Goal: Task Accomplishment & Management: Use online tool/utility

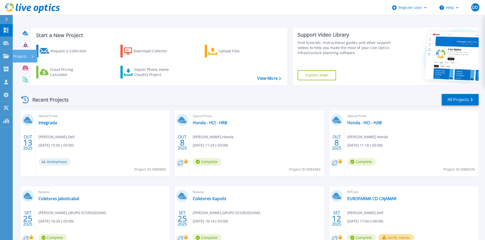
click at [5, 57] on icon at bounding box center [6, 56] width 6 height 4
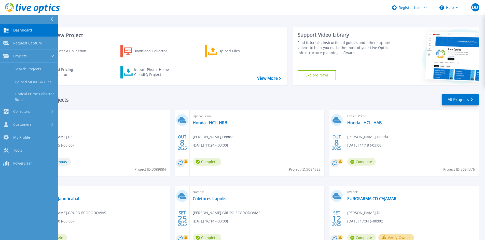
click at [27, 82] on link "Upload SIOKIT & Files" at bounding box center [29, 82] width 58 height 13
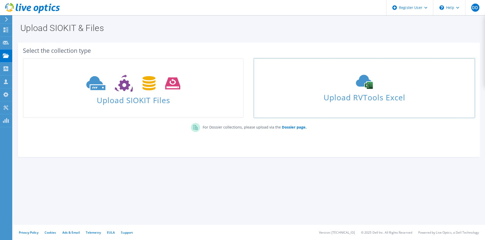
click at [361, 97] on span "Upload RVTools Excel" at bounding box center [364, 96] width 220 height 11
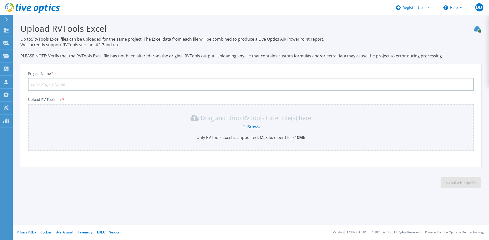
click at [70, 80] on input "Project Name *" at bounding box center [250, 84] width 445 height 13
type input "Eurofarma - Standalone"
click at [115, 178] on section "Upload RVTools Excel Up to 5 RVTools Excel files can be uploaded for the same p…" at bounding box center [251, 107] width 476 height 185
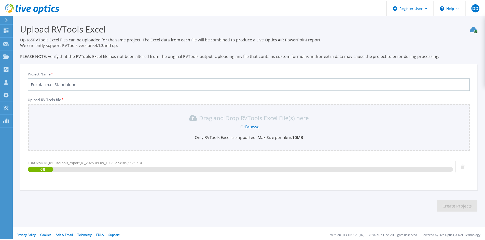
scroll to position [3, 0]
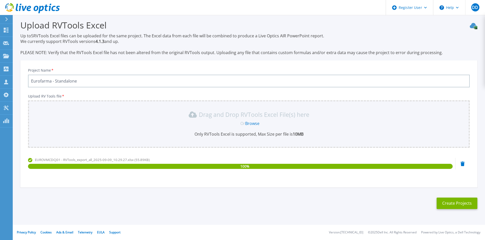
click at [449, 202] on button "Create Projects" at bounding box center [456, 203] width 41 height 11
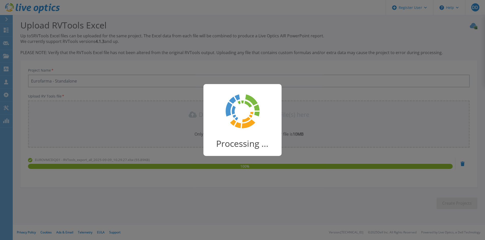
scroll to position [1, 0]
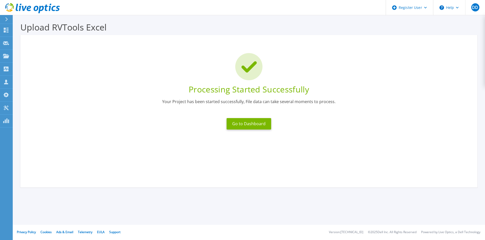
click at [246, 124] on button "Go to Dashboard" at bounding box center [248, 123] width 45 height 11
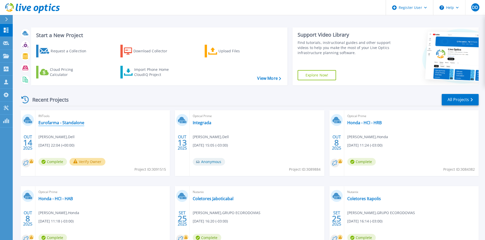
click at [59, 122] on link "Eurofarma - Standalone" at bounding box center [61, 122] width 46 height 5
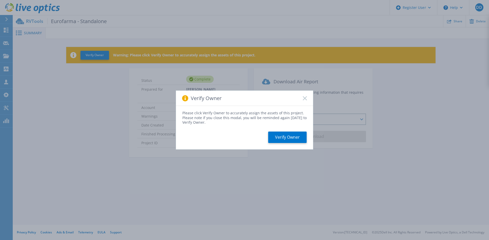
click at [287, 133] on button "Verify Owner" at bounding box center [287, 137] width 38 height 11
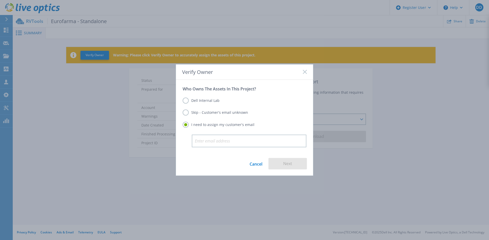
click at [241, 139] on input "email" at bounding box center [249, 141] width 115 height 13
type input "[PERSON_NAME][EMAIL_ADDRESS][DOMAIN_NAME]"
click at [281, 163] on button "Next" at bounding box center [287, 163] width 38 height 11
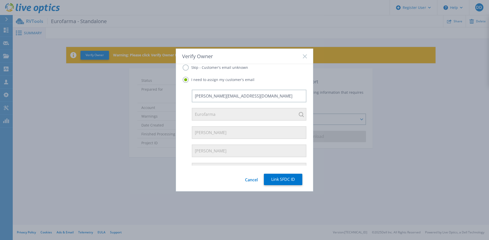
scroll to position [39, 0]
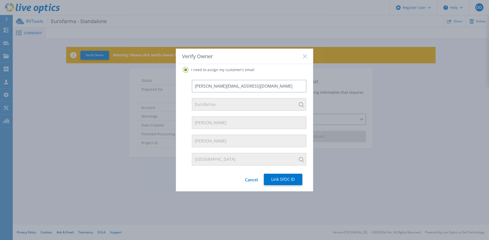
click at [275, 179] on button "Link SFDC ID" at bounding box center [283, 179] width 38 height 11
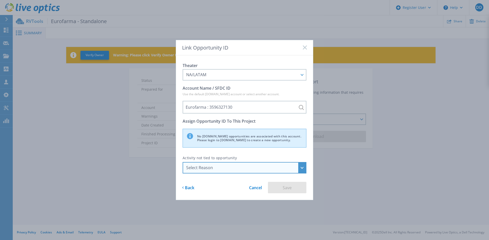
click at [275, 174] on div "Select Reason" at bounding box center [244, 167] width 124 height 11
click at [263, 190] on li "Discovery" at bounding box center [244, 190] width 120 height 10
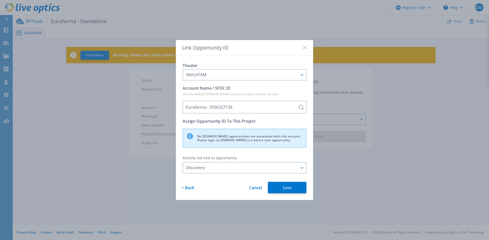
click at [284, 188] on button "Save" at bounding box center [287, 187] width 38 height 11
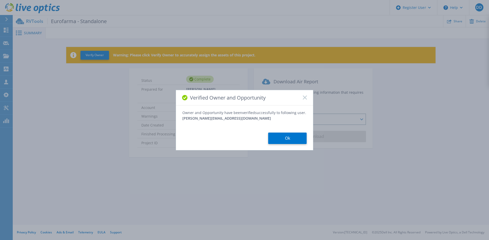
click at [289, 137] on button "Ok" at bounding box center [287, 138] width 38 height 11
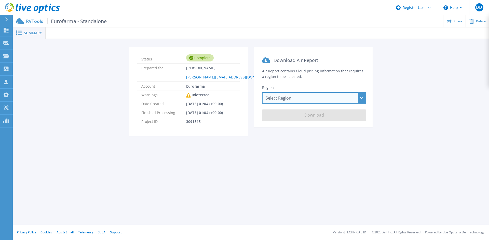
click at [299, 101] on div "Select Region [GEOGRAPHIC_DATA] ([GEOGRAPHIC_DATA]) [GEOGRAPHIC_DATA] ([GEOGRAP…" at bounding box center [314, 97] width 104 height 11
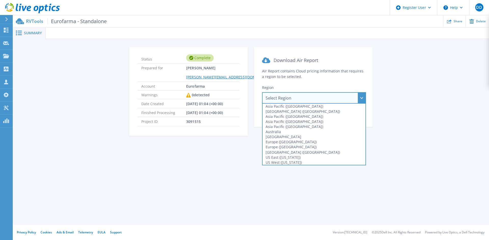
click at [291, 152] on div "[GEOGRAPHIC_DATA] ([GEOGRAPHIC_DATA])" at bounding box center [313, 152] width 103 height 5
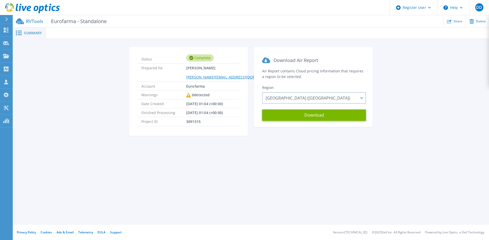
click at [307, 119] on button "Download" at bounding box center [314, 115] width 104 height 11
drag, startPoint x: 402, startPoint y: 232, endPoint x: 404, endPoint y: 204, distance: 27.5
click at [402, 232] on li "© 2025 Dell Inc. All Rights Reserved" at bounding box center [396, 232] width 49 height 3
click at [406, 181] on div "Summary Status Complete Prepared for Alexandre Meneghetti alexandre.meneghetti@…" at bounding box center [251, 112] width 476 height 225
click at [5, 41] on icon at bounding box center [6, 43] width 6 height 4
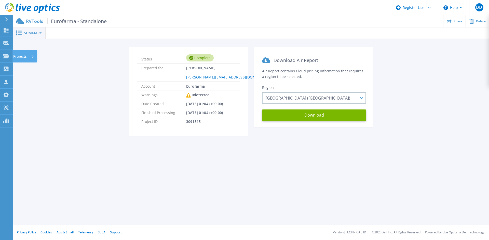
click at [6, 55] on icon at bounding box center [6, 56] width 6 height 4
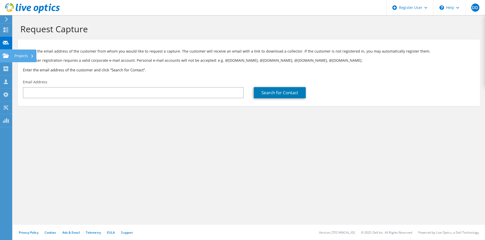
click at [24, 56] on div "Projects" at bounding box center [24, 56] width 24 height 13
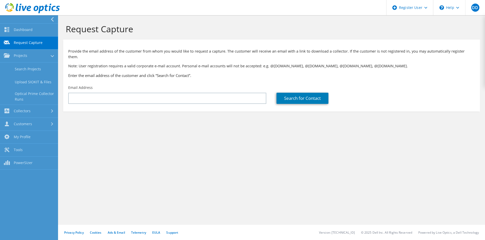
click at [30, 79] on link "Upload SIOKIT & Files" at bounding box center [29, 82] width 58 height 13
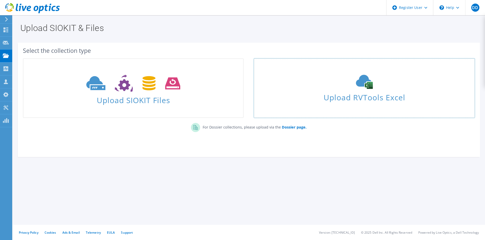
click at [353, 97] on span "Upload RVTools Excel" at bounding box center [364, 96] width 220 height 11
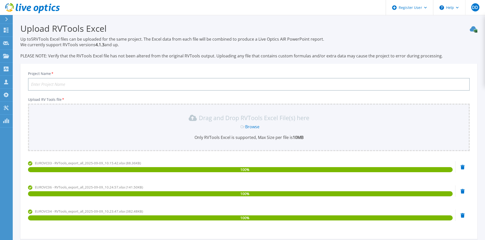
click at [127, 84] on input "Project Name *" at bounding box center [248, 84] width 441 height 13
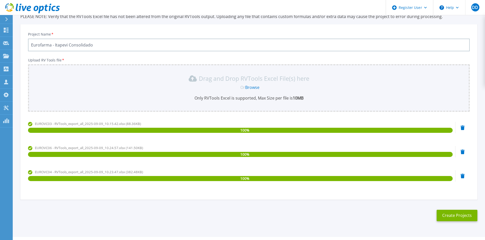
scroll to position [52, 0]
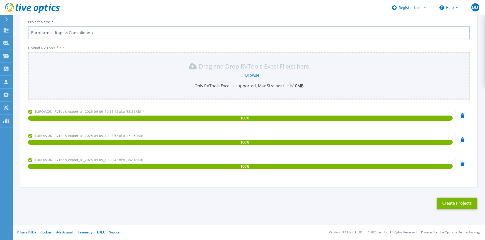
type input "Eurofarma - Itapevi Consolidado"
click at [453, 202] on button "Create Projects" at bounding box center [456, 203] width 41 height 11
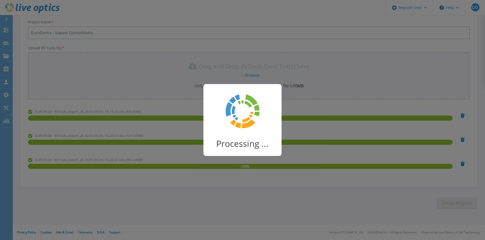
scroll to position [1, 0]
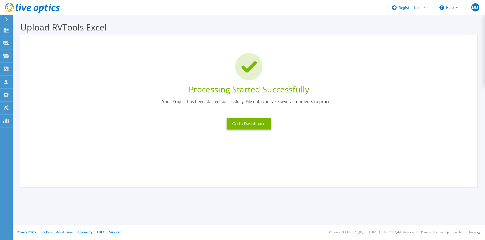
click at [257, 128] on button "Go to Dashboard" at bounding box center [248, 123] width 45 height 11
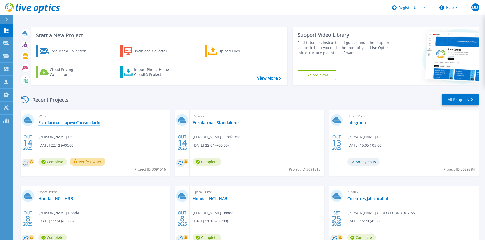
click at [79, 124] on link "Eurofarma - Itapevi Consolidado" at bounding box center [69, 122] width 62 height 5
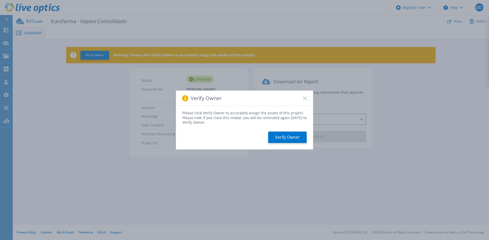
click at [296, 138] on button "Verify Owner" at bounding box center [287, 137] width 38 height 11
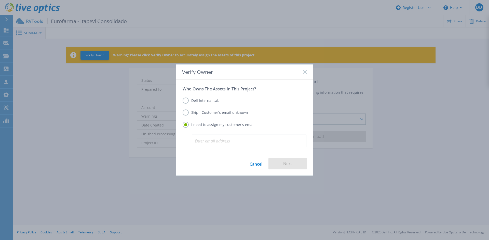
click at [218, 139] on input "email" at bounding box center [249, 141] width 115 height 13
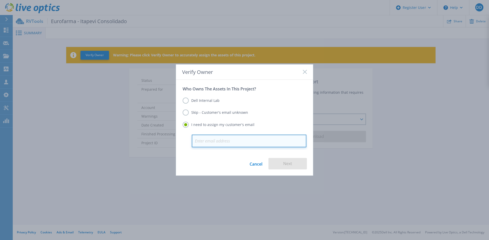
click at [213, 145] on input "email" at bounding box center [249, 141] width 115 height 13
paste input "alexandre.meneghetti@eurofarma.com"
type input "alexandre.meneghetti@eurofarma.com"
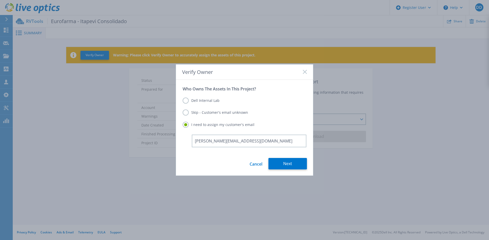
click at [291, 168] on button "Next" at bounding box center [287, 163] width 38 height 11
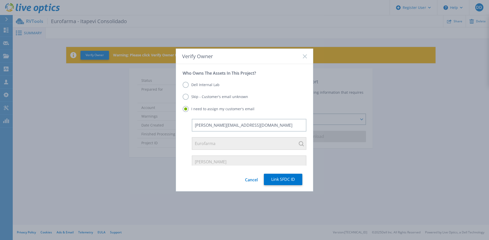
click at [284, 179] on button "Link SFDC ID" at bounding box center [283, 179] width 38 height 11
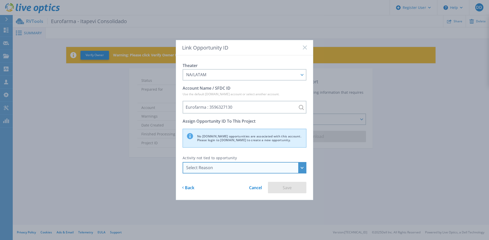
click at [275, 169] on div "Select Reason" at bounding box center [241, 168] width 111 height 5
click at [266, 189] on li "Discovery" at bounding box center [244, 190] width 120 height 10
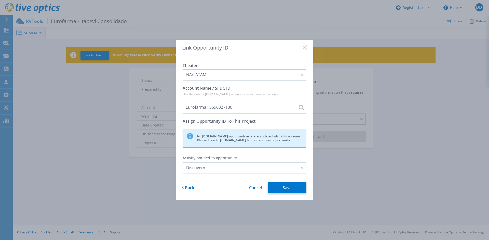
click at [291, 189] on button "Save" at bounding box center [287, 187] width 38 height 11
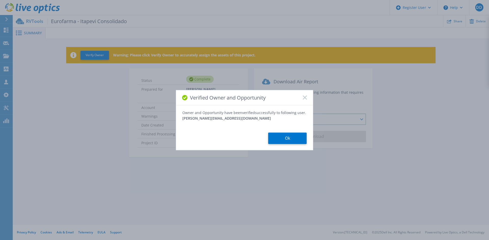
click at [288, 138] on button "Ok" at bounding box center [287, 138] width 38 height 11
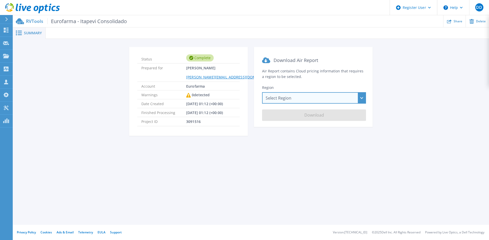
click at [298, 97] on div "Select Region Asia Pacific (Hong Kong) Asia Pacific (Mumbai) Asia Pacific (Seou…" at bounding box center [314, 97] width 104 height 11
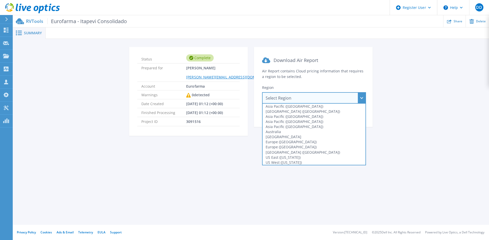
click at [283, 150] on div "South America (Sao Paulo)" at bounding box center [313, 152] width 103 height 5
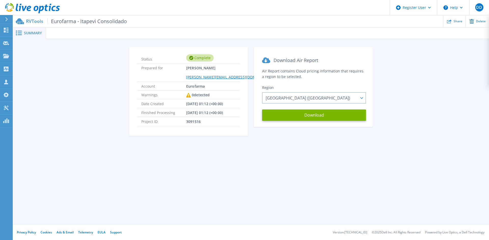
click at [291, 114] on button "Download" at bounding box center [314, 115] width 104 height 11
click at [5, 70] on icon at bounding box center [6, 69] width 5 height 5
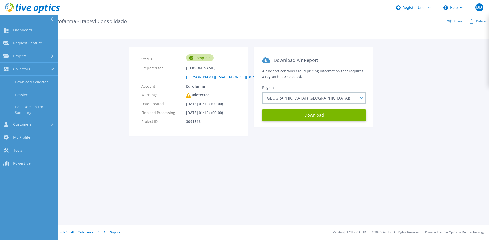
click at [10, 51] on link "Projects Projects" at bounding box center [29, 56] width 58 height 13
click at [32, 80] on link "Upload SIOKIT & Files" at bounding box center [29, 82] width 58 height 13
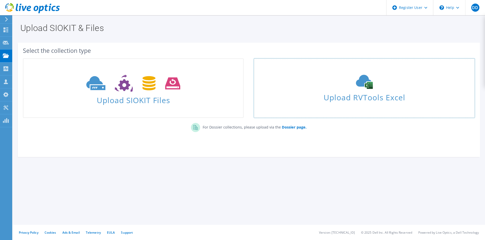
click at [368, 98] on span "Upload RVTools Excel" at bounding box center [364, 96] width 220 height 11
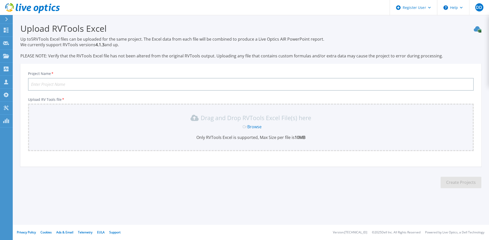
click at [285, 161] on div "Project Name * Upload RV Tools file * Drag and Drop RVTools Excel File(s) here …" at bounding box center [250, 117] width 461 height 100
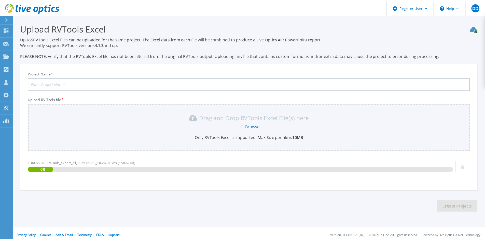
scroll to position [3, 0]
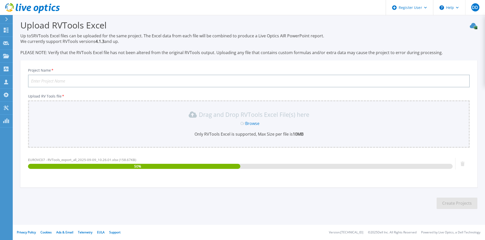
click at [100, 82] on input "Project Name *" at bounding box center [248, 81] width 441 height 13
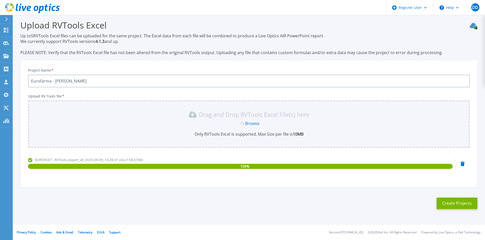
type input "Eurofarma - [PERSON_NAME]"
click at [453, 208] on button "Create Projects" at bounding box center [456, 203] width 41 height 11
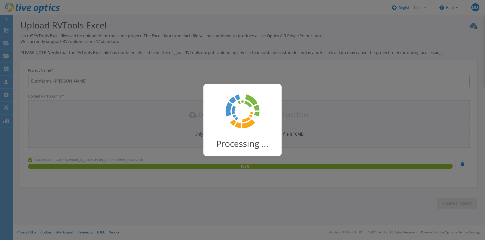
scroll to position [1, 0]
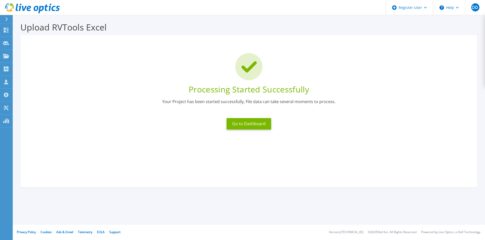
click at [242, 130] on button "Go to Dashboard" at bounding box center [248, 123] width 45 height 11
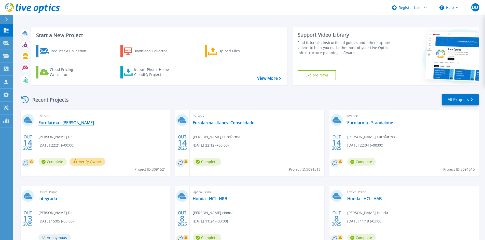
click at [62, 124] on link "Eurofarma - [PERSON_NAME]" at bounding box center [65, 122] width 55 height 5
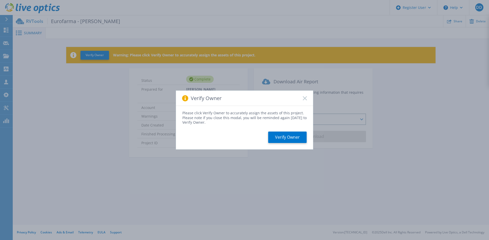
click at [290, 138] on button "Verify Owner" at bounding box center [287, 137] width 38 height 11
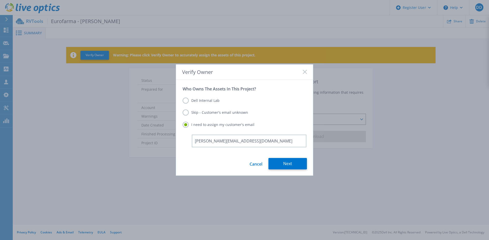
type input "alexandre.meneghetti@eurofarma.com"
click at [299, 165] on button "Next" at bounding box center [287, 163] width 38 height 11
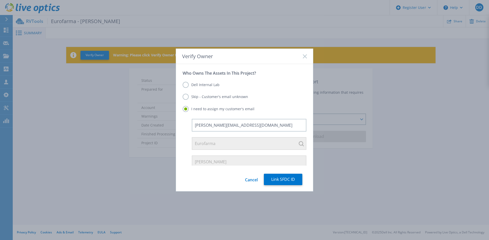
click at [278, 178] on button "Link SFDC ID" at bounding box center [283, 179] width 38 height 11
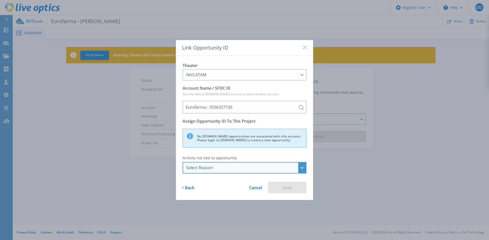
click at [236, 168] on div "Select Reason" at bounding box center [241, 168] width 111 height 5
click at [241, 191] on li "Discovery" at bounding box center [244, 190] width 120 height 10
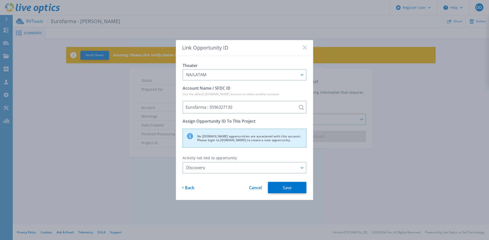
click at [297, 191] on button "Save" at bounding box center [287, 187] width 38 height 11
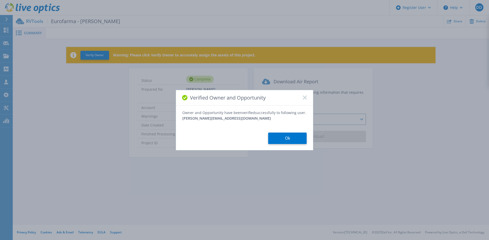
drag, startPoint x: 292, startPoint y: 130, endPoint x: 290, endPoint y: 134, distance: 4.3
click at [291, 132] on div "Owner and Opportunity have been verified successfully to following user. alexan…" at bounding box center [244, 127] width 137 height 34
drag, startPoint x: 289, startPoint y: 138, endPoint x: 289, endPoint y: 140, distance: 2.6
click at [289, 139] on button "Ok" at bounding box center [287, 138] width 38 height 11
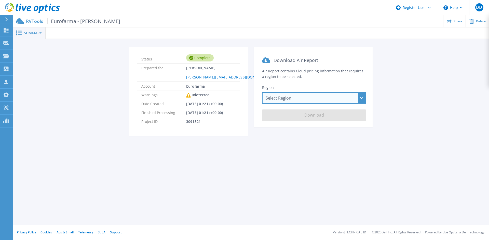
click at [290, 99] on div "Select Region Asia Pacific (Hong Kong) Asia Pacific (Mumbai) Asia Pacific (Seou…" at bounding box center [314, 97] width 104 height 11
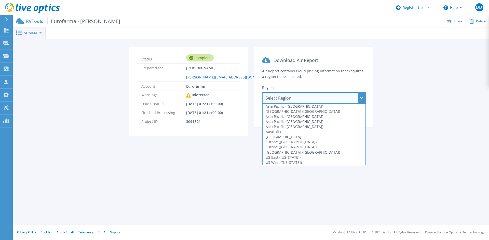
click at [283, 151] on div "[GEOGRAPHIC_DATA] ([GEOGRAPHIC_DATA])" at bounding box center [313, 152] width 103 height 5
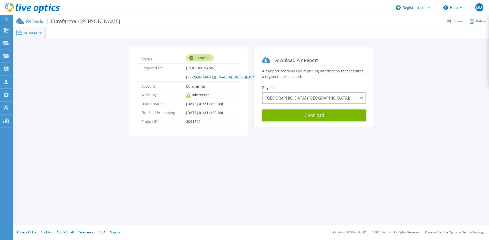
click at [294, 114] on button "Download" at bounding box center [314, 115] width 104 height 11
click at [56, 73] on div "Status Complete Prepared for Alexandre Meneghetti alexandre.meneghetti@eurofarm…" at bounding box center [250, 94] width 461 height 95
click at [8, 58] on icon at bounding box center [6, 56] width 6 height 4
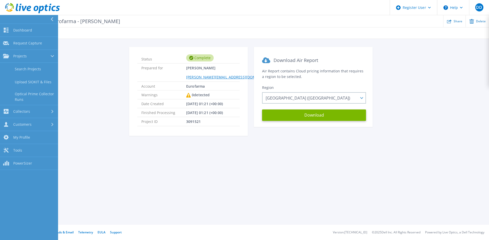
click at [31, 82] on link "Upload SIOKIT & Files" at bounding box center [29, 82] width 58 height 13
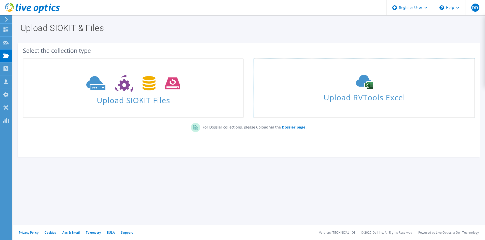
click at [308, 104] on link "Upload RVTools Excel" at bounding box center [364, 89] width 221 height 60
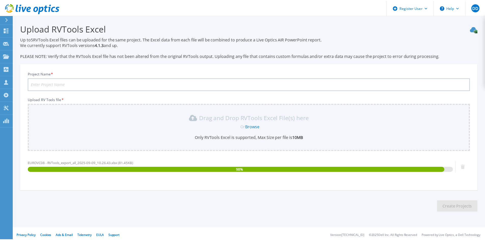
scroll to position [3, 0]
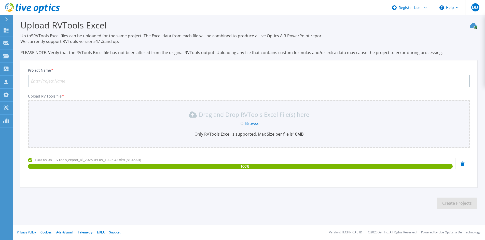
click at [84, 80] on input "Project Name *" at bounding box center [248, 81] width 441 height 13
type input "EUrofarma"
type input "Eurofarma - Viva"
click at [459, 202] on button "Create Projects" at bounding box center [456, 203] width 41 height 11
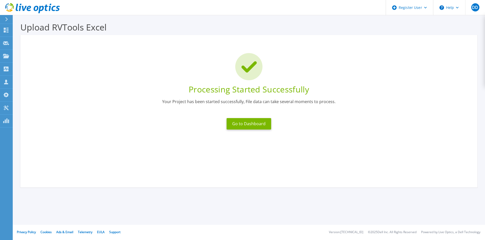
scroll to position [1, 0]
click at [249, 126] on button "Go to Dashboard" at bounding box center [248, 123] width 45 height 11
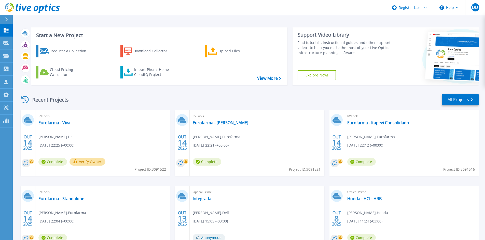
click at [38, 123] on div "RVTools Eurofarma - Viva Daniel Dewes , Dell 10/14/2025, 22:25 (+00:00) Complet…" at bounding box center [102, 143] width 134 height 66
click at [41, 123] on link "Eurofarma - Viva" at bounding box center [54, 122] width 32 height 5
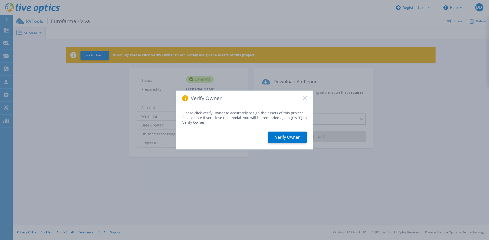
click at [277, 133] on button "Verify Owner" at bounding box center [287, 137] width 38 height 11
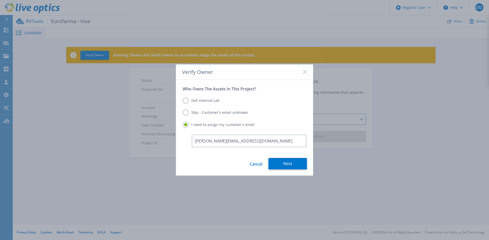
type input "[PERSON_NAME][EMAIL_ADDRESS][DOMAIN_NAME]"
click at [293, 167] on button "Next" at bounding box center [287, 163] width 38 height 11
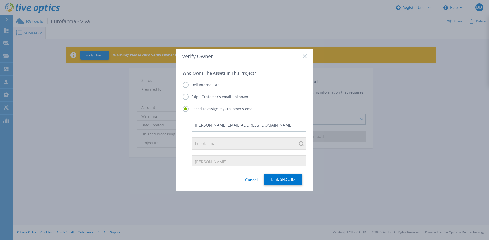
click at [288, 180] on button "Link SFDC ID" at bounding box center [283, 179] width 38 height 11
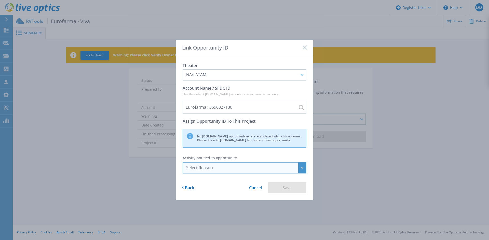
click at [283, 169] on div "Select Reason" at bounding box center [241, 168] width 111 height 5
click at [276, 189] on li "Discovery" at bounding box center [244, 190] width 120 height 10
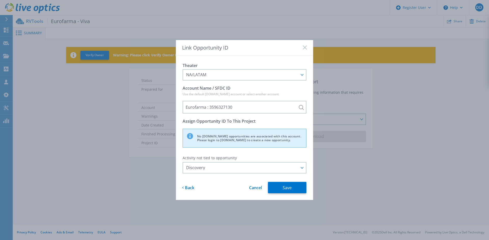
click at [288, 188] on button "Save" at bounding box center [287, 187] width 38 height 11
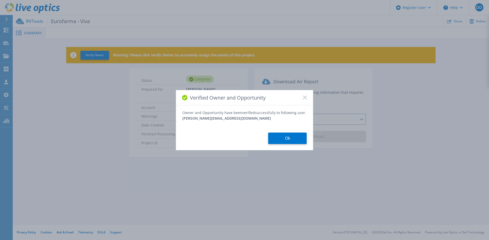
click at [296, 135] on button "Ok" at bounding box center [287, 138] width 38 height 11
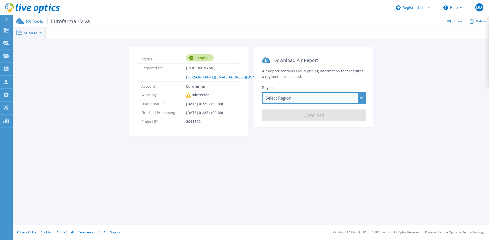
click at [290, 94] on div "Select Region [GEOGRAPHIC_DATA] ([GEOGRAPHIC_DATA]) [GEOGRAPHIC_DATA] ([GEOGRAP…" at bounding box center [314, 97] width 104 height 11
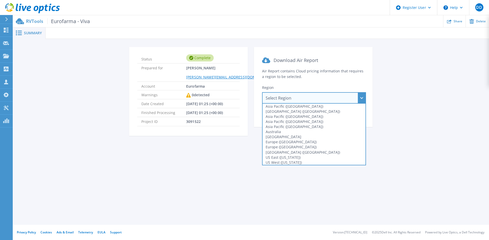
click at [294, 151] on div "[GEOGRAPHIC_DATA] ([GEOGRAPHIC_DATA])" at bounding box center [313, 152] width 103 height 5
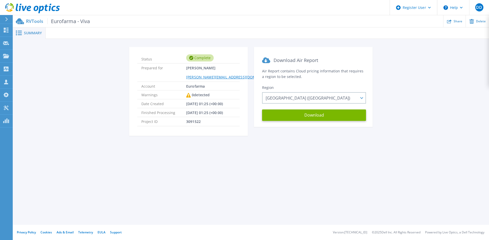
click at [325, 115] on button "Download" at bounding box center [314, 115] width 104 height 11
